Goal: Complete application form

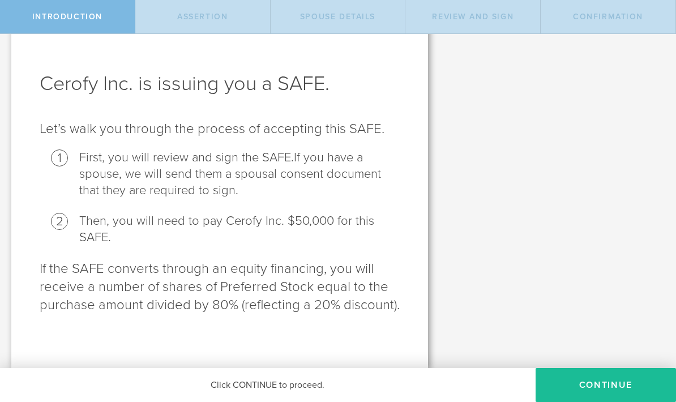
scroll to position [31, 0]
click at [598, 383] on button "Continue" at bounding box center [605, 385] width 140 height 34
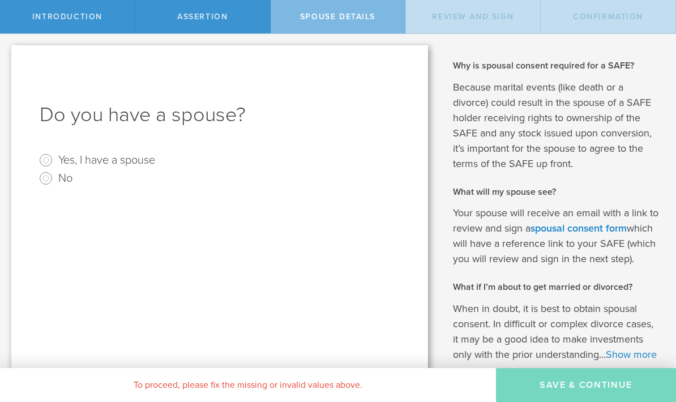
click at [49, 158] on input "Yes, I have a spouse" at bounding box center [46, 160] width 18 height 18
click at [47, 158] on input "Yes, I have a spouse" at bounding box center [46, 160] width 18 height 18
radio input "true"
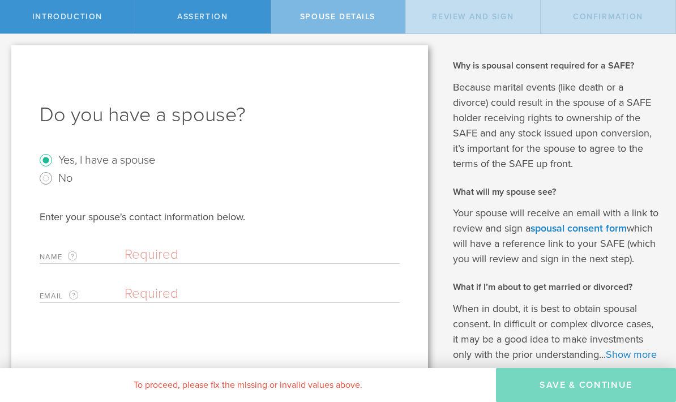
click at [171, 246] on input "text" at bounding box center [258, 254] width 269 height 17
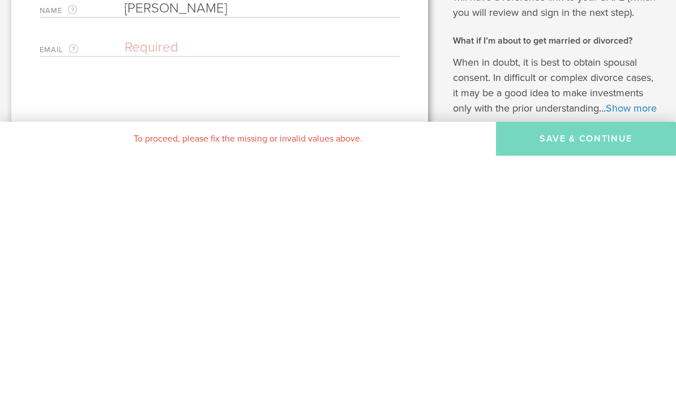
type input "[PERSON_NAME]"
click at [272, 285] on input "email" at bounding box center [258, 293] width 269 height 17
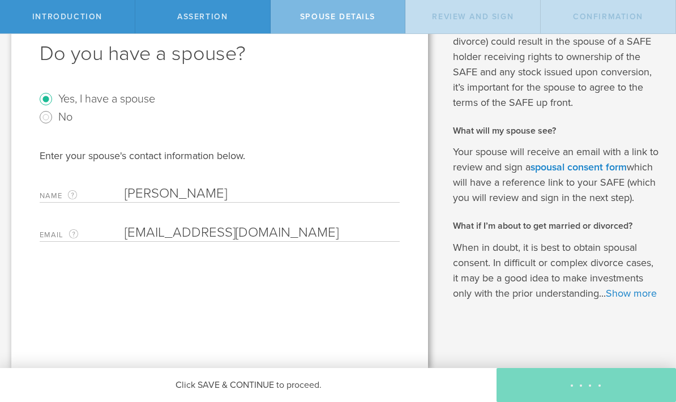
scroll to position [76, 0]
type input "[EMAIL_ADDRESS][DOMAIN_NAME]"
click at [312, 389] on div "Click SAVE & CONTINUE to proceed." at bounding box center [248, 385] width 496 height 34
click at [273, 383] on div "Click SAVE & CONTINUE to proceed." at bounding box center [248, 385] width 496 height 34
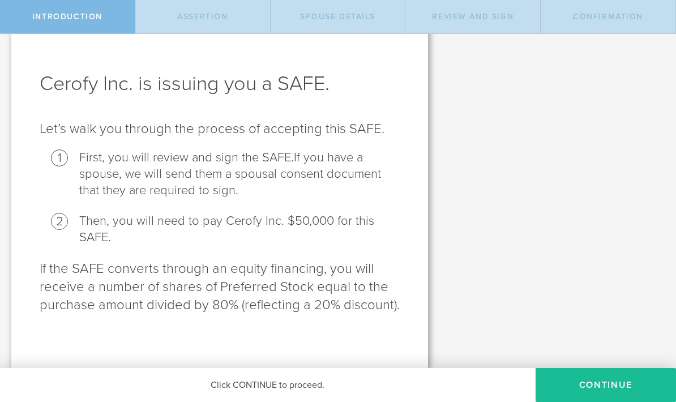
scroll to position [31, 0]
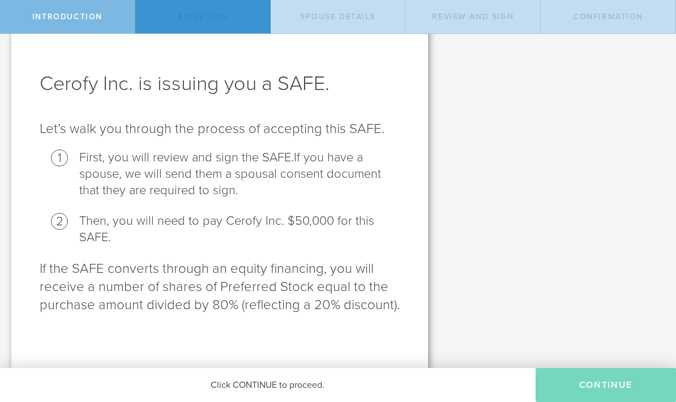
click at [569, 394] on button "Continue" at bounding box center [605, 385] width 140 height 34
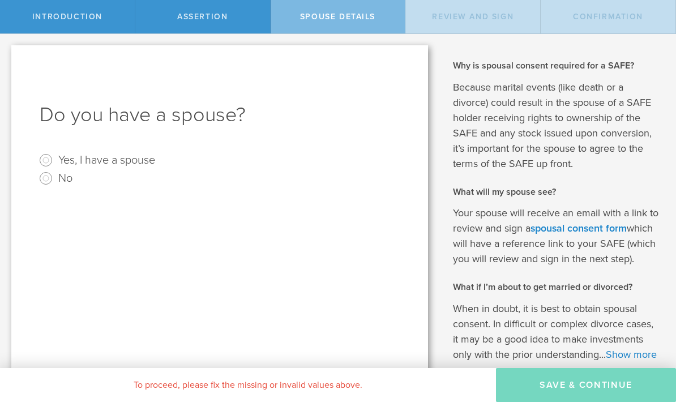
radio input "true"
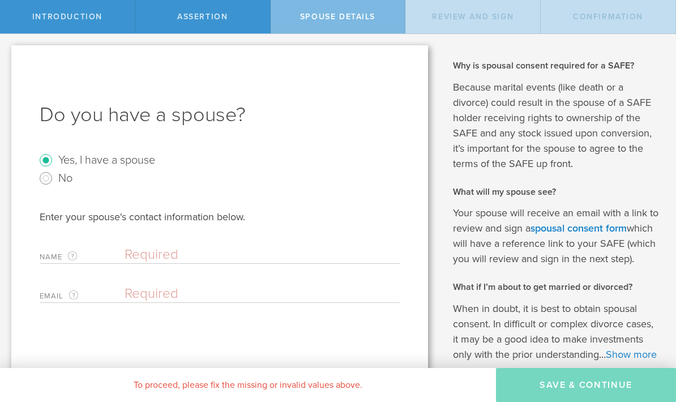
click at [227, 246] on input "text" at bounding box center [258, 254] width 269 height 17
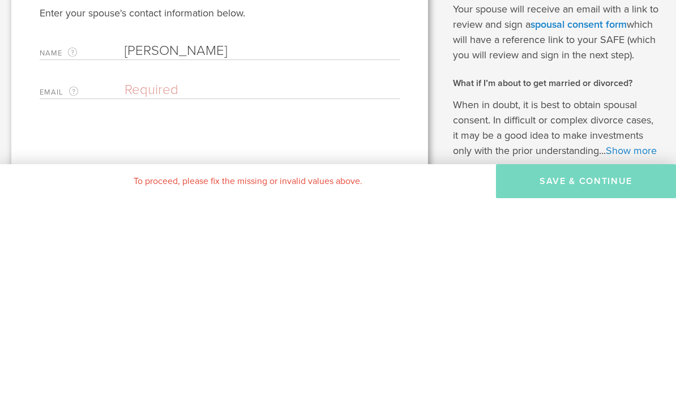
type input "[PERSON_NAME]"
click at [143, 285] on input "email" at bounding box center [258, 293] width 269 height 17
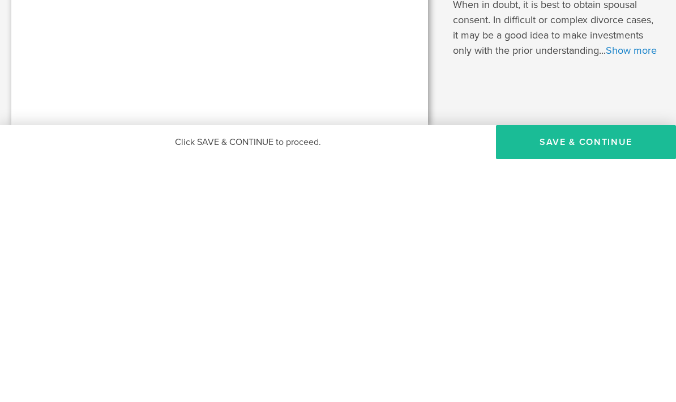
scroll to position [76, 0]
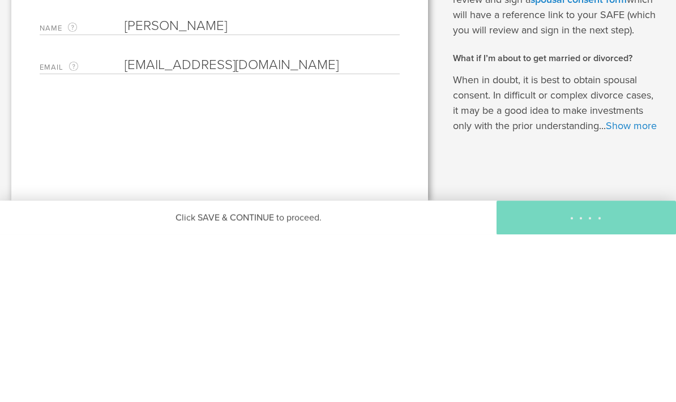
type input "evaberenike@gmail.com"
click at [293, 91] on div "Do you have a spouse? Yes, I have a spouse No Enter your spouse's contact infor…" at bounding box center [219, 176] width 416 height 384
